Goal: Check status: Check status

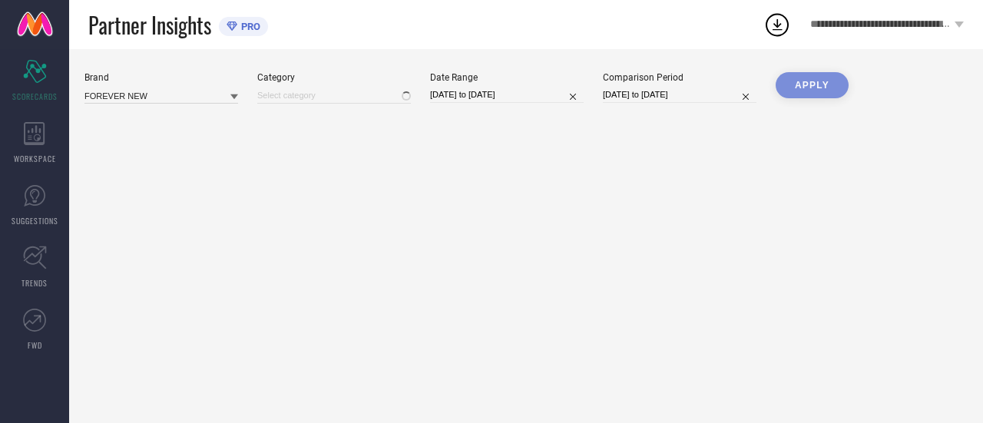
type input "All"
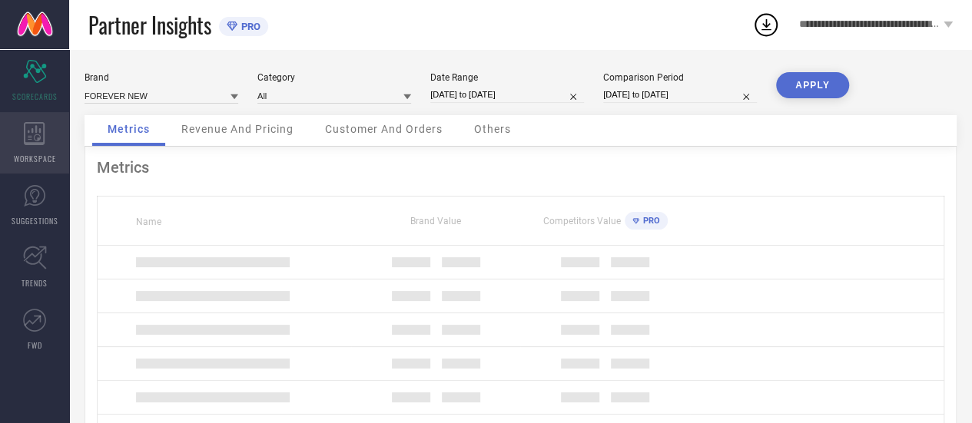
click at [35, 139] on icon at bounding box center [34, 133] width 21 height 23
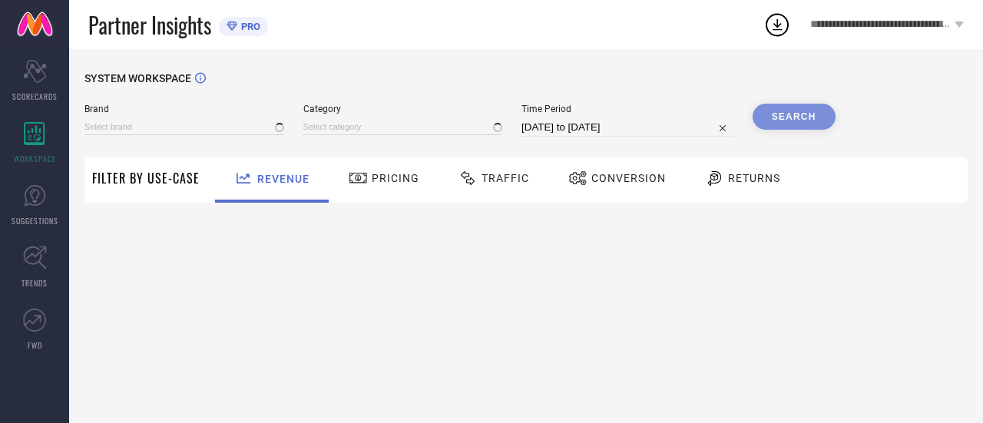
type input "FOREVER NEW"
type input "All"
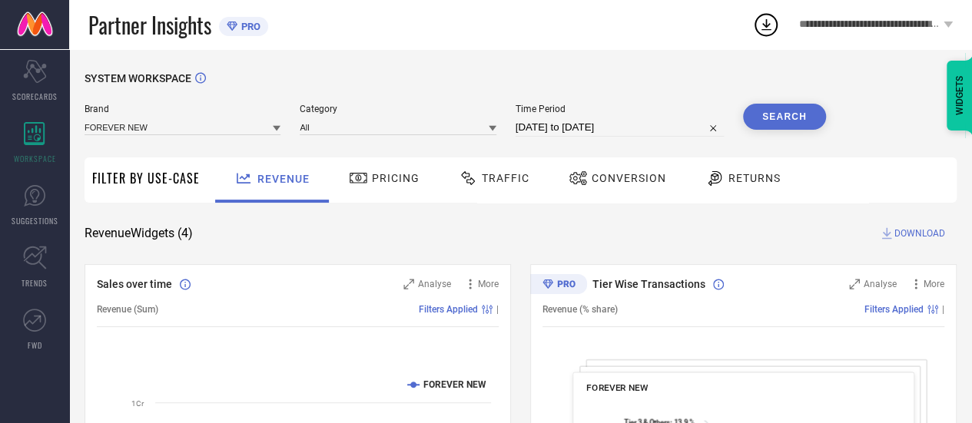
click at [608, 174] on span "Conversion" at bounding box center [629, 178] width 75 height 12
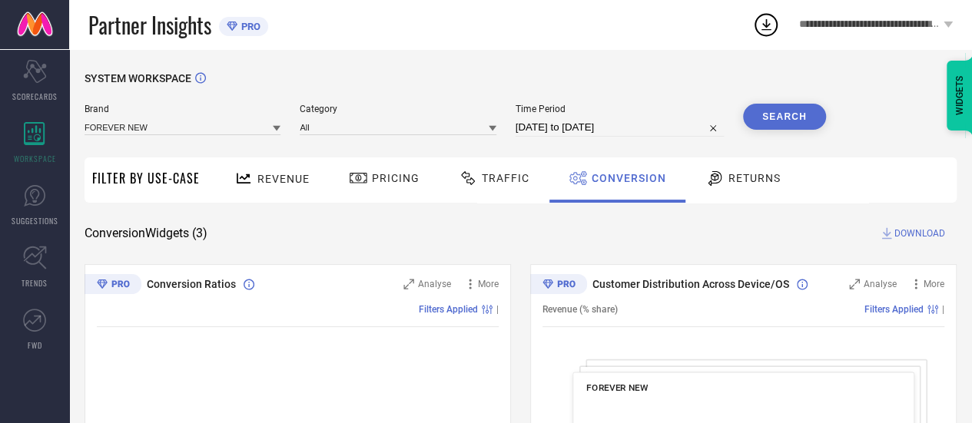
select select "6"
select select "2025"
select select "7"
select select "2025"
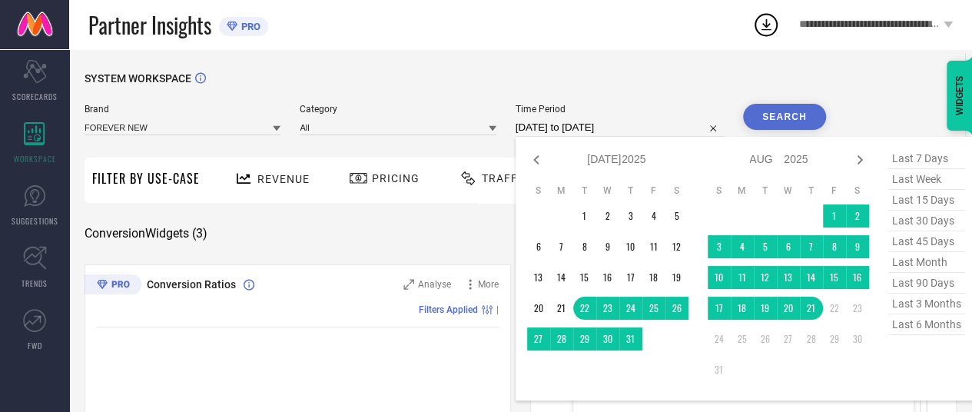
click at [569, 128] on input "[DATE] to [DATE]" at bounding box center [620, 127] width 208 height 18
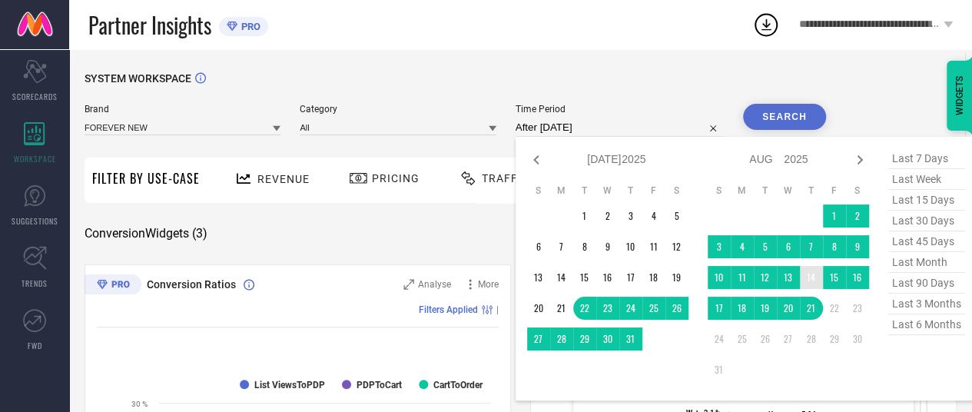
click at [811, 277] on td "14" at bounding box center [811, 277] width 23 height 23
type input "[DATE] to [DATE]"
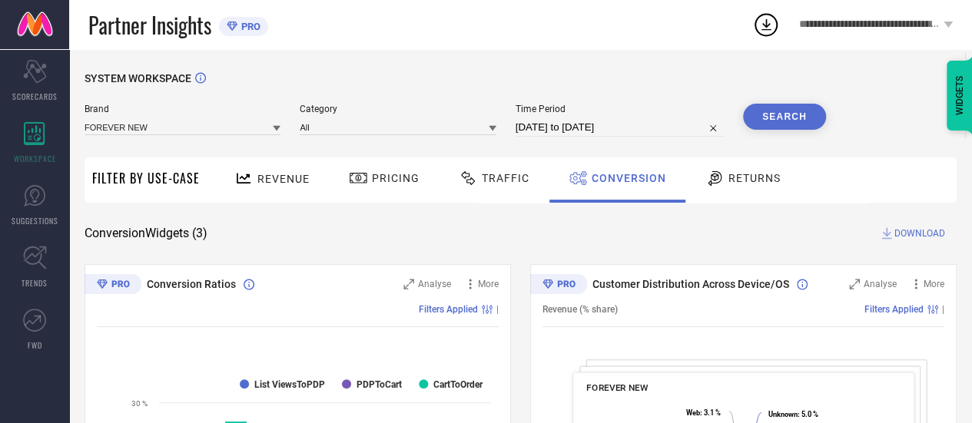
click at [781, 117] on button "Search" at bounding box center [784, 117] width 83 height 26
drag, startPoint x: 613, startPoint y: 116, endPoint x: 618, endPoint y: 138, distance: 22.0
click at [618, 137] on div "Time Period [DATE] to [DATE]" at bounding box center [620, 120] width 208 height 33
select select "7"
select select "2025"
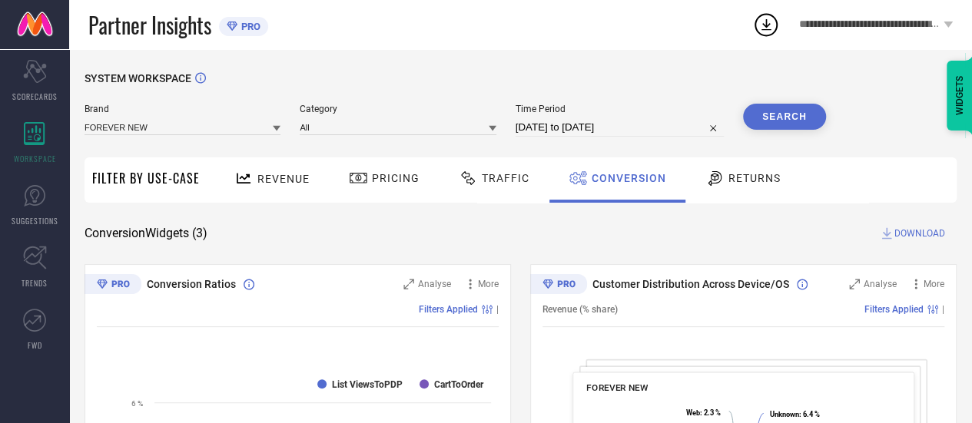
select select "8"
select select "2025"
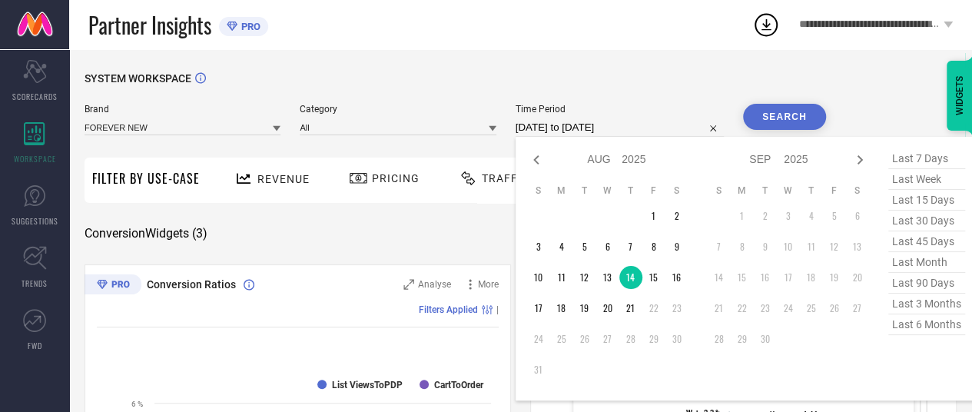
click at [618, 137] on div "[DATE] to [DATE] Jan Feb Mar Apr May Jun [DATE] Aug Sep Oct Nov [DATE] 2016 201…" at bounding box center [620, 127] width 208 height 18
click at [658, 275] on td "15" at bounding box center [653, 277] width 23 height 23
type input "[DATE] to [DATE]"
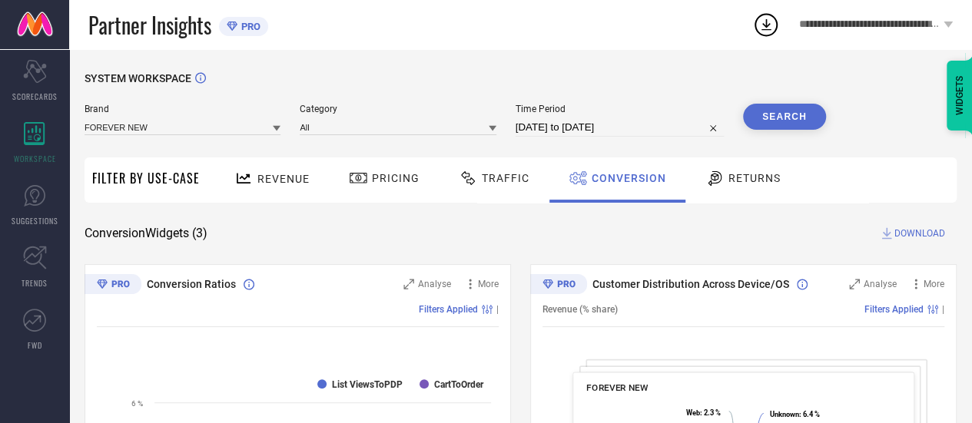
click at [765, 121] on button "Search" at bounding box center [784, 117] width 83 height 26
select select "7"
select select "2025"
select select "8"
select select "2025"
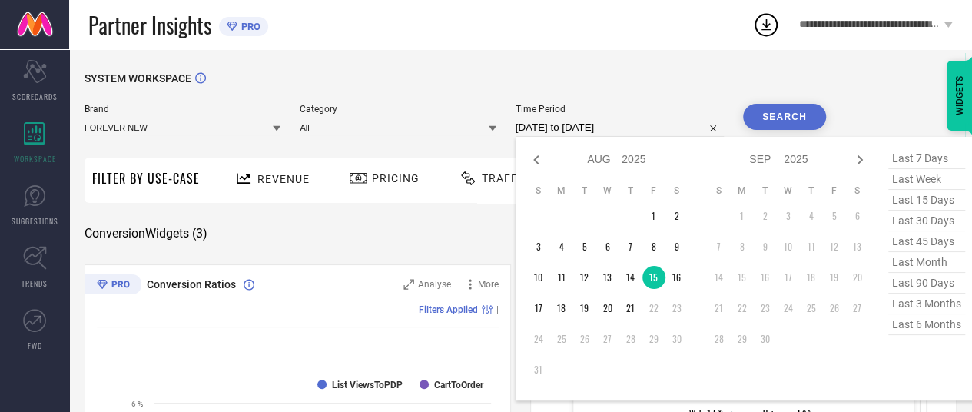
click at [651, 130] on input "[DATE] to [DATE]" at bounding box center [620, 127] width 208 height 18
click at [674, 276] on td "16" at bounding box center [676, 277] width 23 height 23
type input "[DATE] to [DATE]"
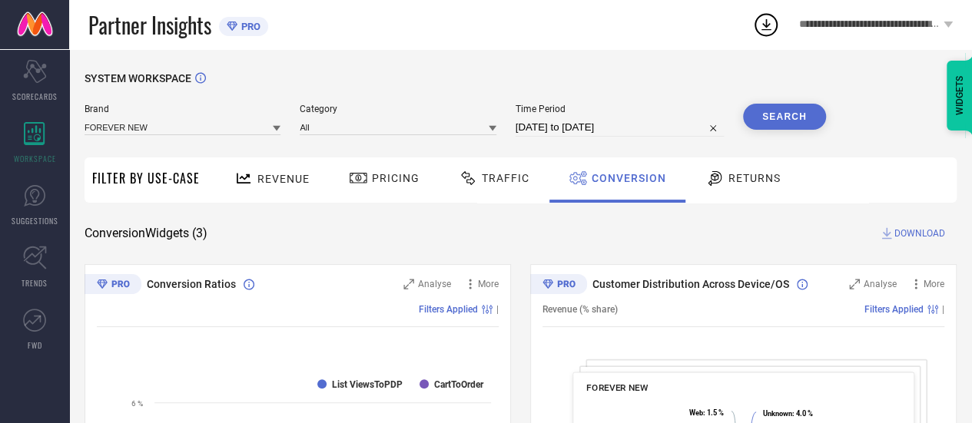
click at [762, 121] on button "Search" at bounding box center [784, 117] width 83 height 26
select select "7"
select select "2025"
select select "8"
select select "2025"
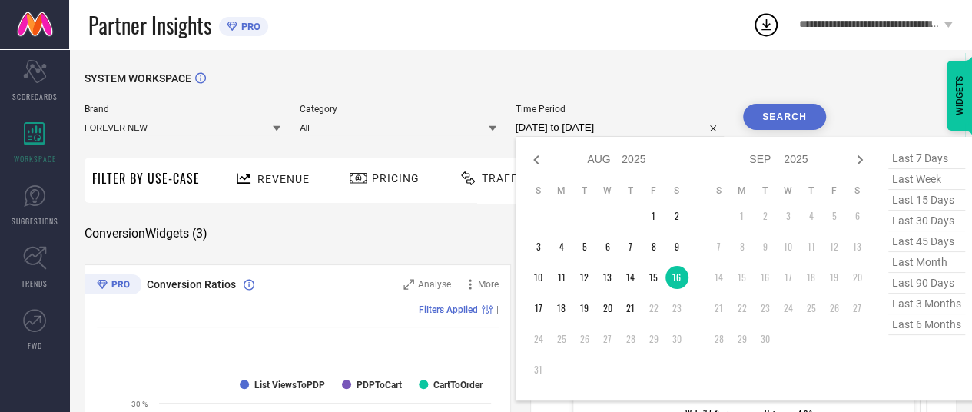
click at [587, 134] on input "[DATE] to [DATE]" at bounding box center [620, 127] width 208 height 18
click at [549, 305] on td "17" at bounding box center [538, 308] width 23 height 23
type input "[DATE] to [DATE]"
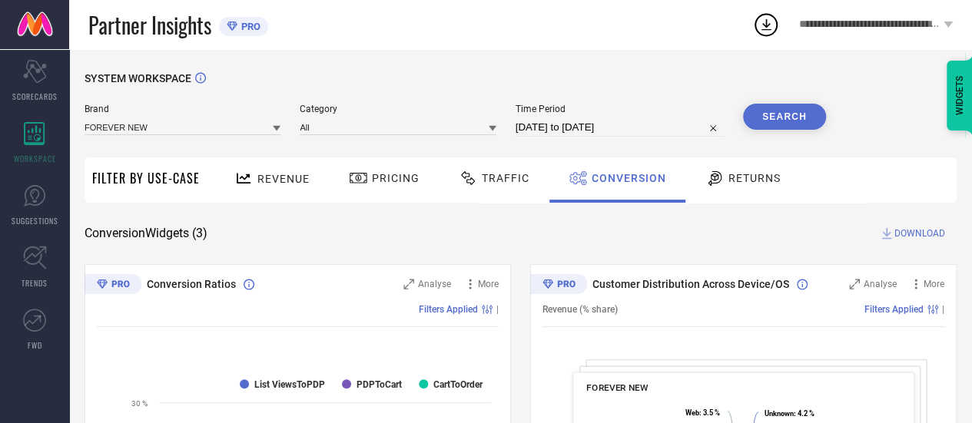
click at [788, 118] on button "Search" at bounding box center [784, 117] width 83 height 26
select select "7"
select select "2025"
select select "8"
select select "2025"
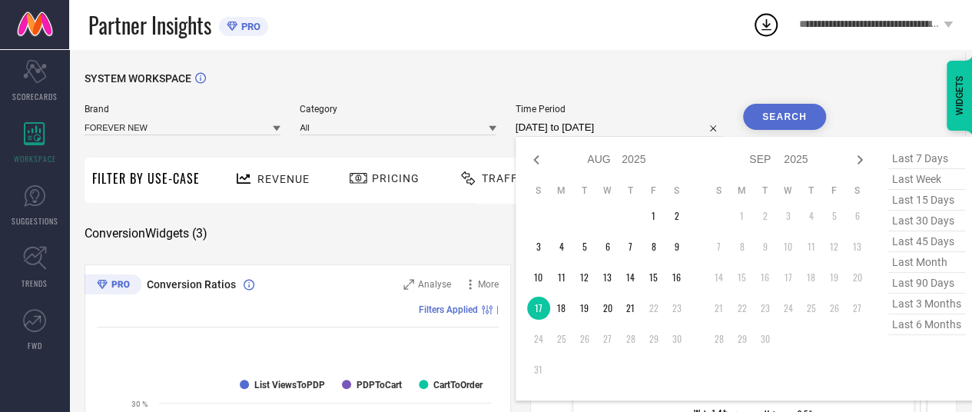
click at [622, 119] on input "[DATE] to [DATE]" at bounding box center [620, 127] width 208 height 18
click at [564, 310] on td "18" at bounding box center [561, 308] width 23 height 23
type input "[DATE] to [DATE]"
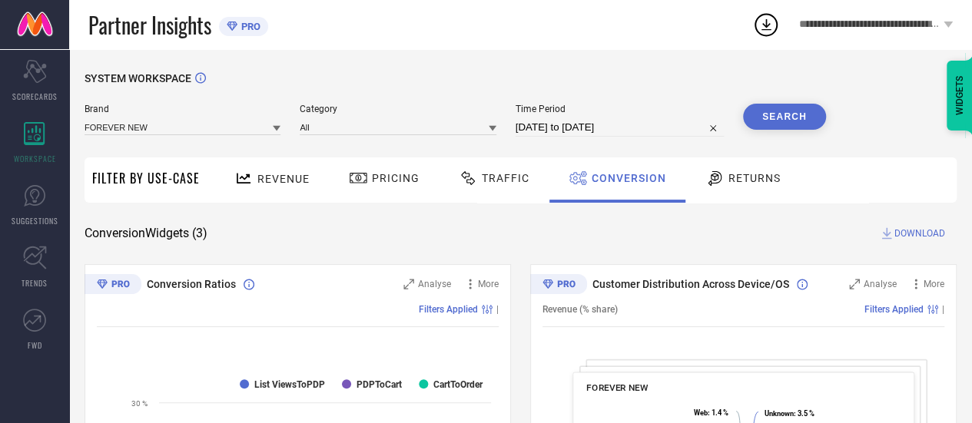
click at [807, 117] on button "Search" at bounding box center [784, 117] width 83 height 26
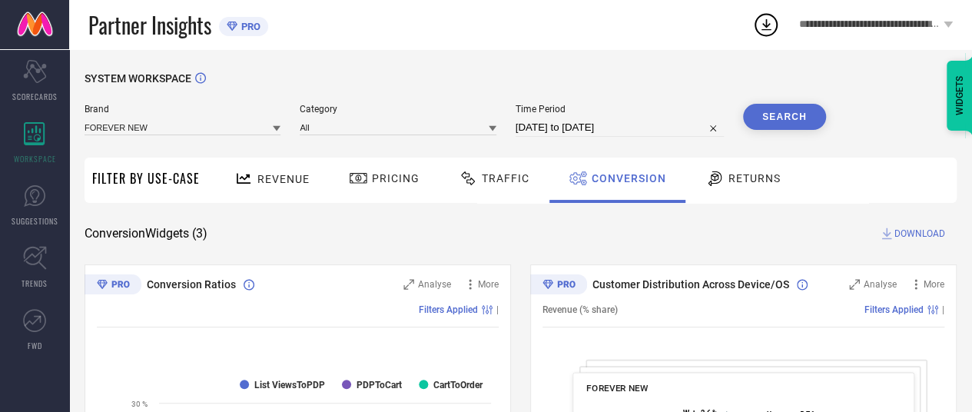
select select "7"
select select "2025"
select select "8"
select select "2025"
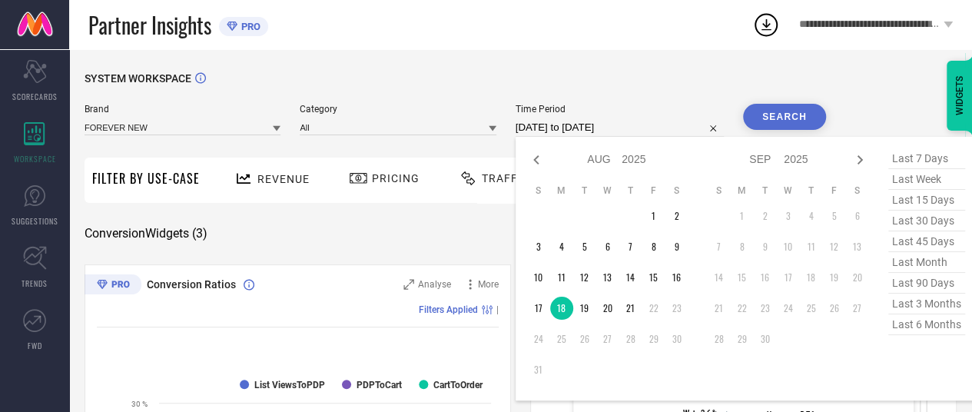
click at [629, 134] on input "[DATE] to [DATE]" at bounding box center [620, 127] width 208 height 18
click at [584, 311] on td "19" at bounding box center [584, 308] width 23 height 23
type input "[DATE] to [DATE]"
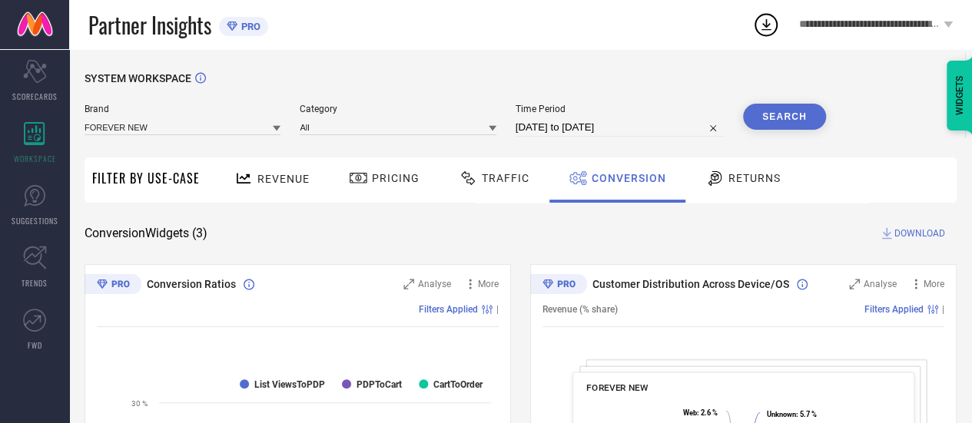
click at [789, 123] on button "Search" at bounding box center [784, 117] width 83 height 26
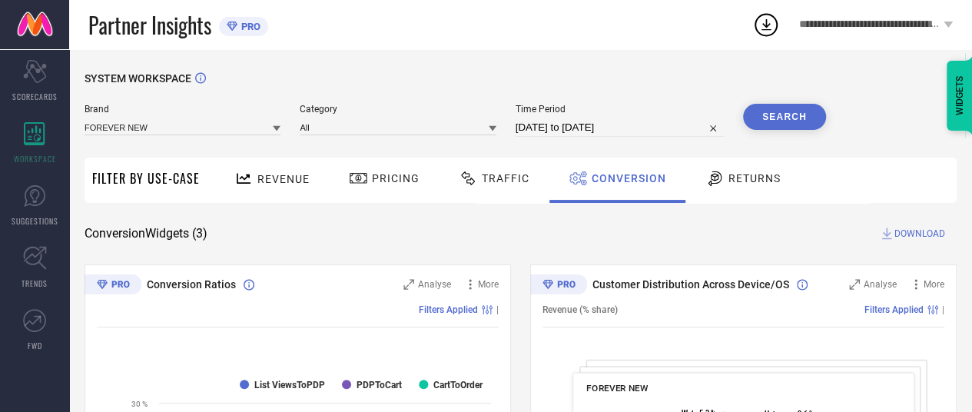
select select "7"
select select "2025"
select select "8"
select select "2025"
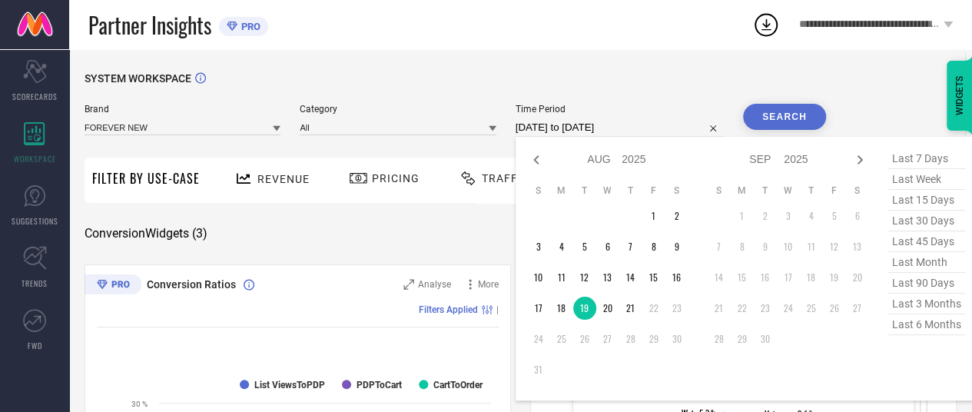
click at [662, 125] on input "[DATE] to [DATE]" at bounding box center [620, 127] width 208 height 18
click at [605, 311] on td "20" at bounding box center [607, 308] width 23 height 23
type input "[DATE] to [DATE]"
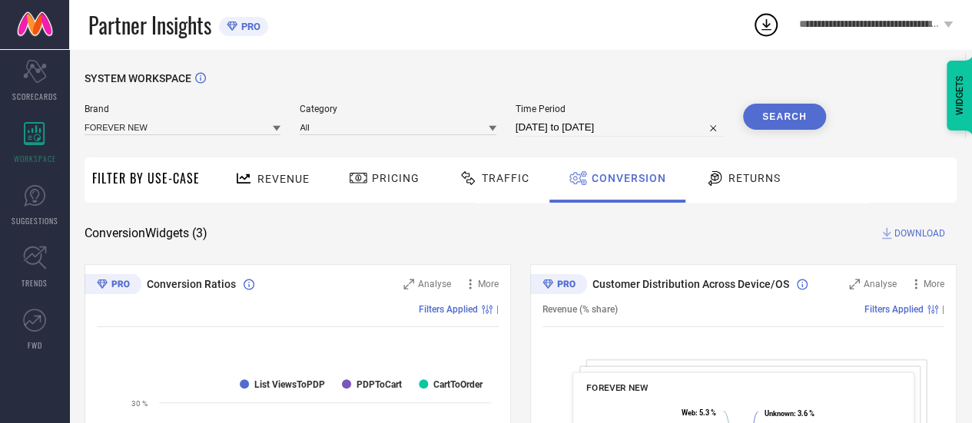
click at [801, 123] on button "Search" at bounding box center [784, 117] width 83 height 26
click at [644, 116] on div "Time Period [DATE] to [DATE]" at bounding box center [620, 120] width 208 height 33
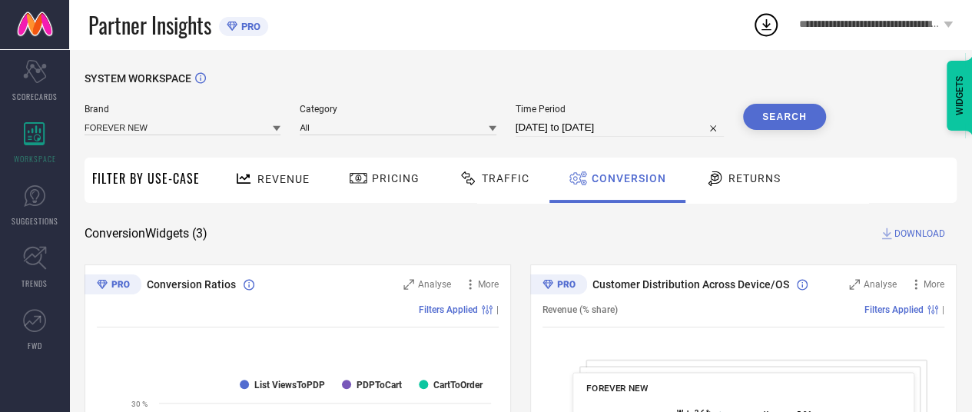
select select "7"
select select "2025"
select select "8"
select select "2025"
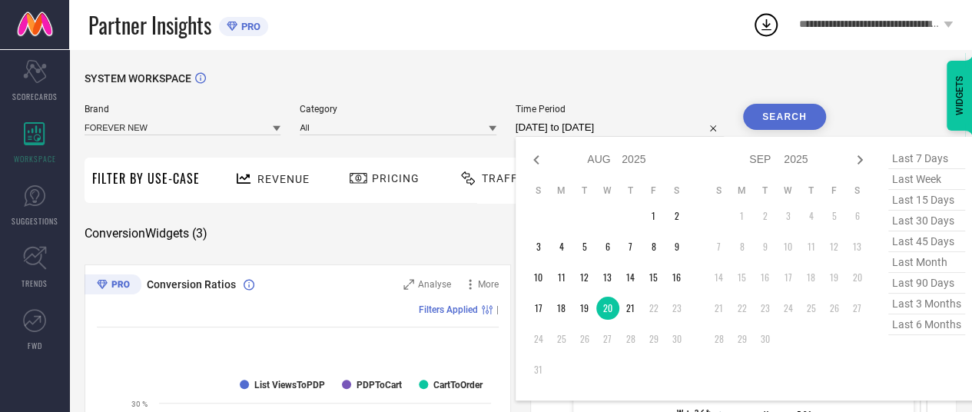
click at [640, 122] on input "[DATE] to [DATE]" at bounding box center [620, 127] width 208 height 18
click at [630, 312] on td "21" at bounding box center [630, 308] width 23 height 23
type input "[DATE] to [DATE]"
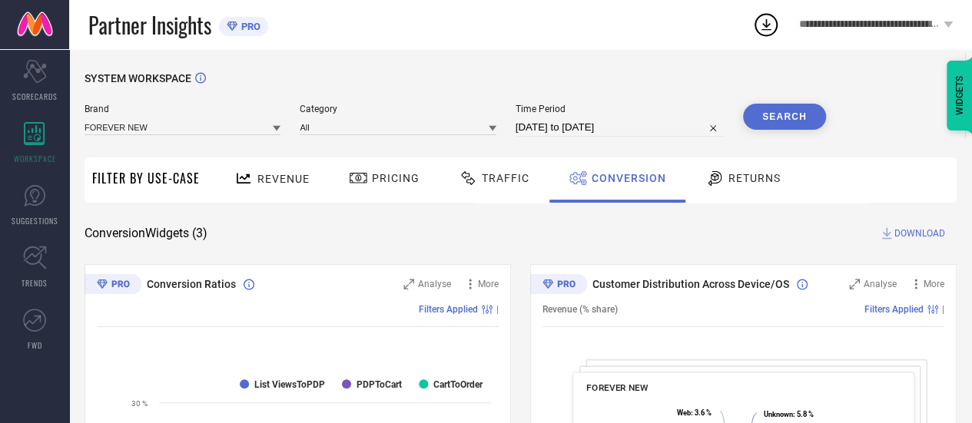
click at [779, 116] on button "Search" at bounding box center [784, 117] width 83 height 26
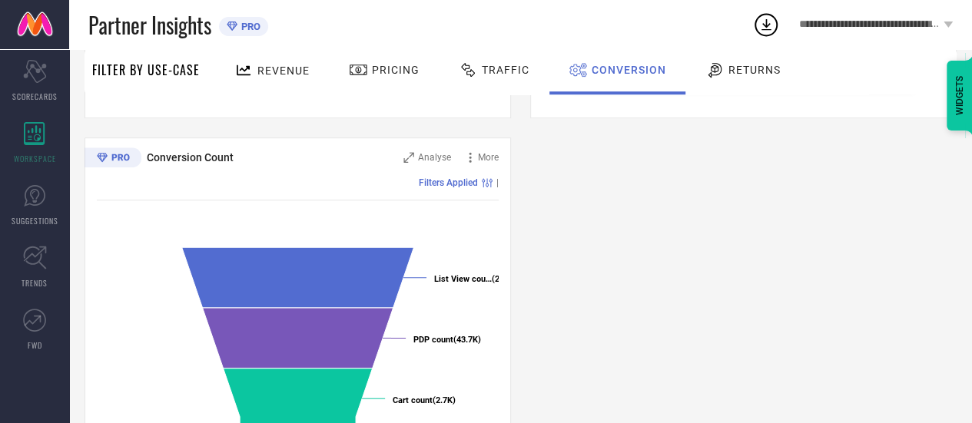
scroll to position [651, 0]
